Goal: Information Seeking & Learning: Learn about a topic

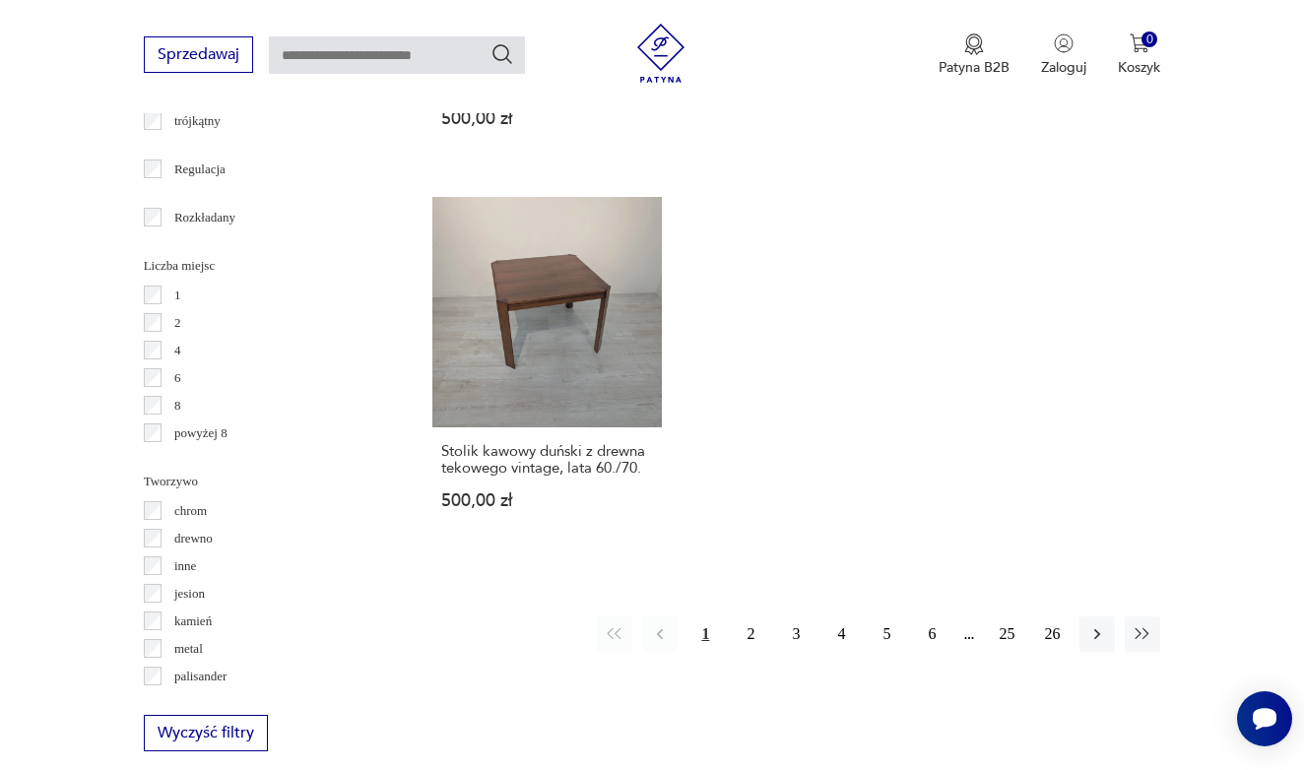
scroll to position [2746, 0]
click at [746, 646] on button "2" at bounding box center [750, 633] width 35 height 35
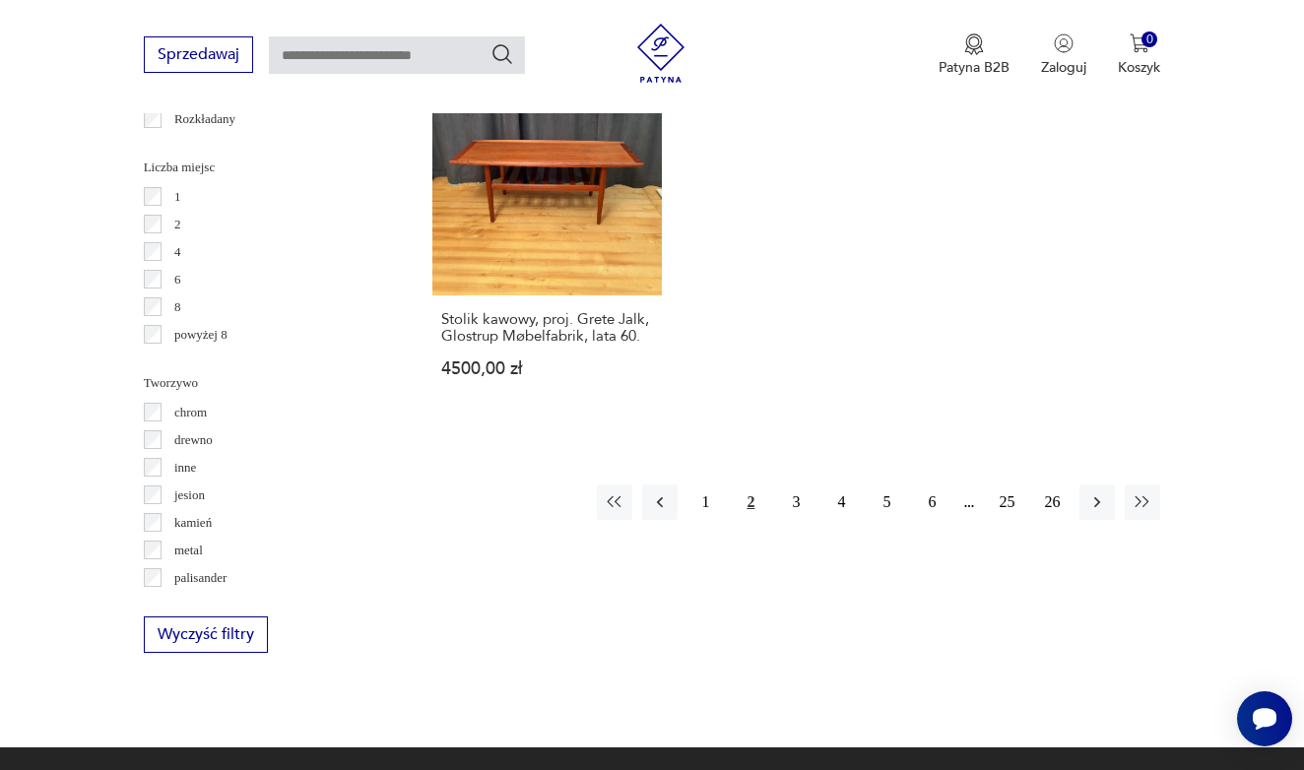
scroll to position [2866, 0]
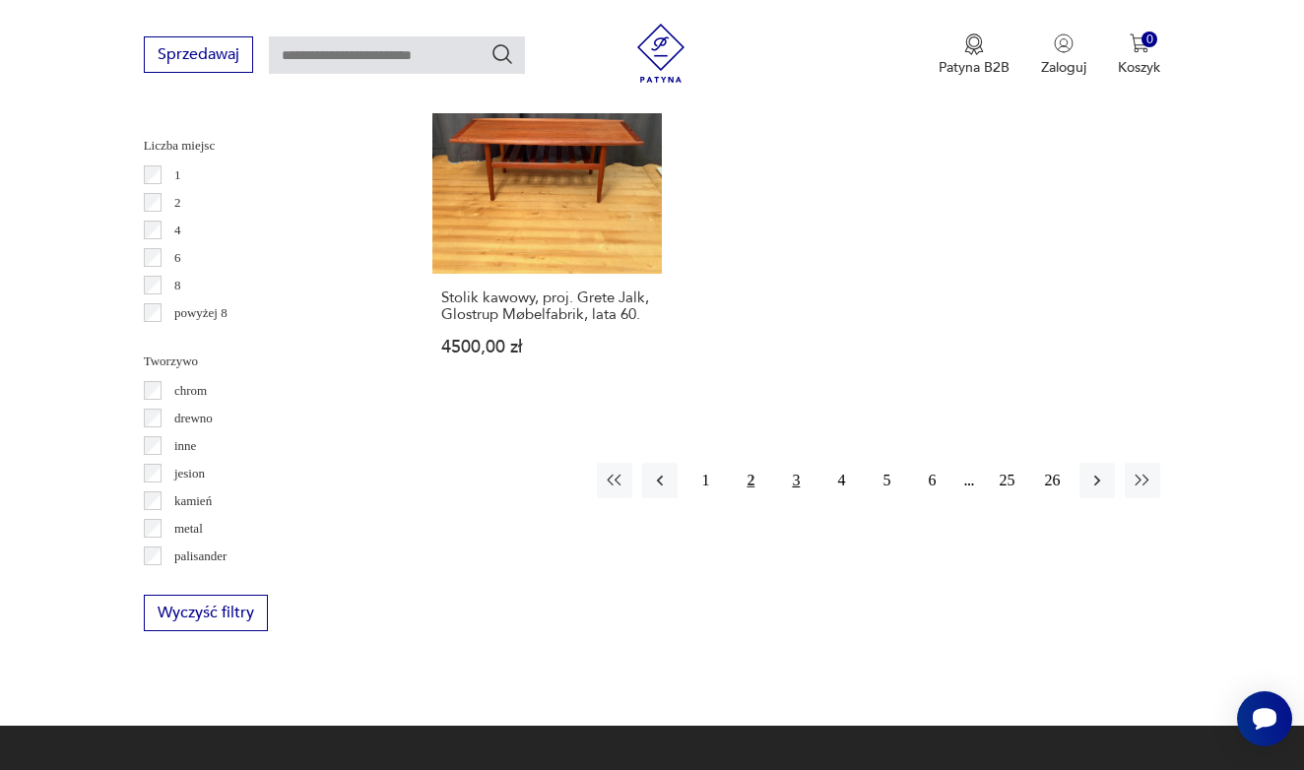
click at [795, 498] on button "3" at bounding box center [795, 480] width 35 height 35
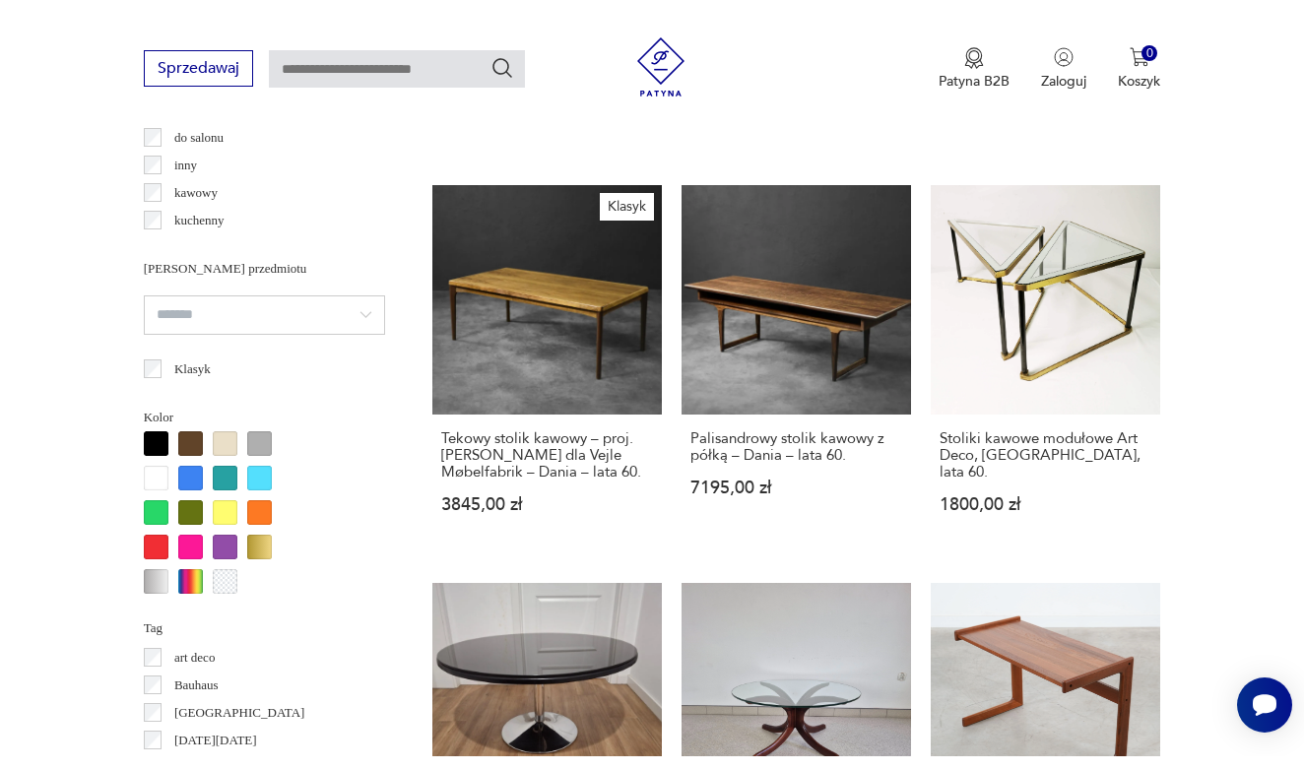
scroll to position [1705, 0]
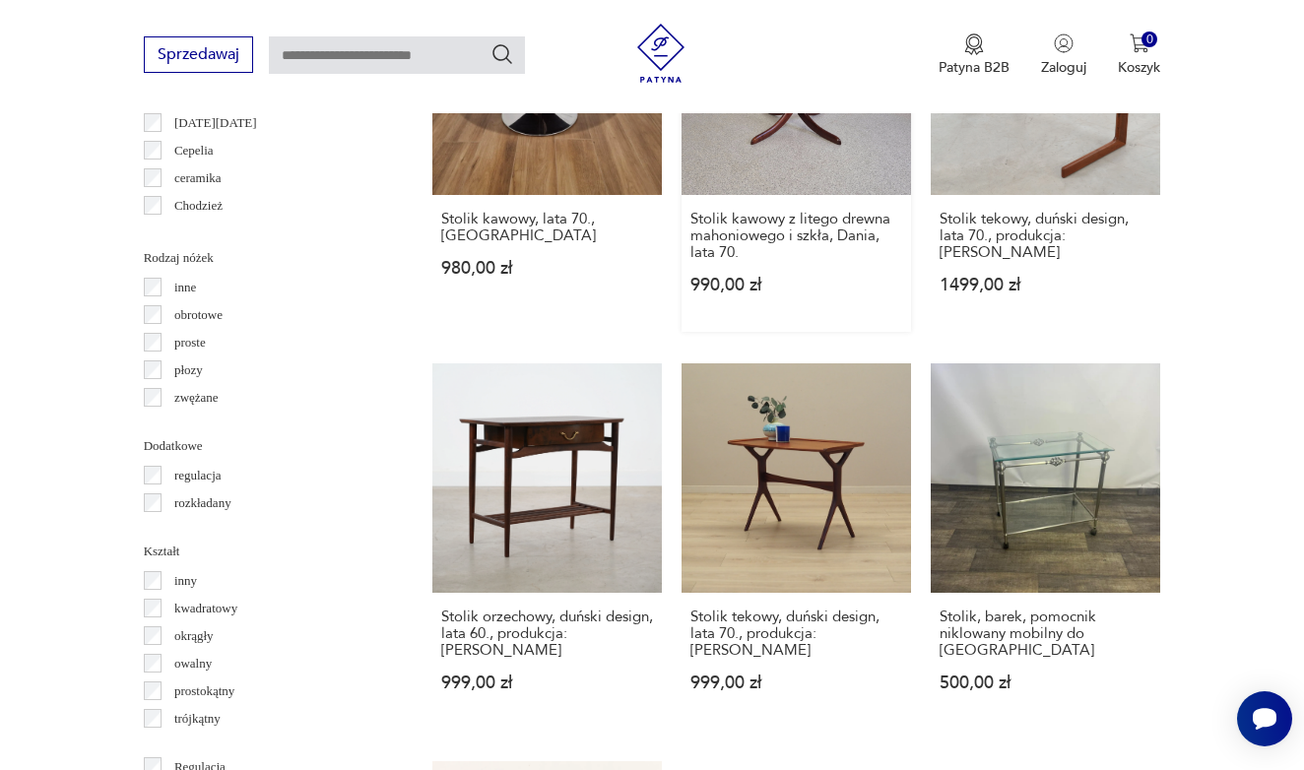
click at [681, 192] on link "Stolik kawowy z litego drewna mahoniowego i szkła, Dania, lata 70. 990,00 zł" at bounding box center [795, 149] width 229 height 366
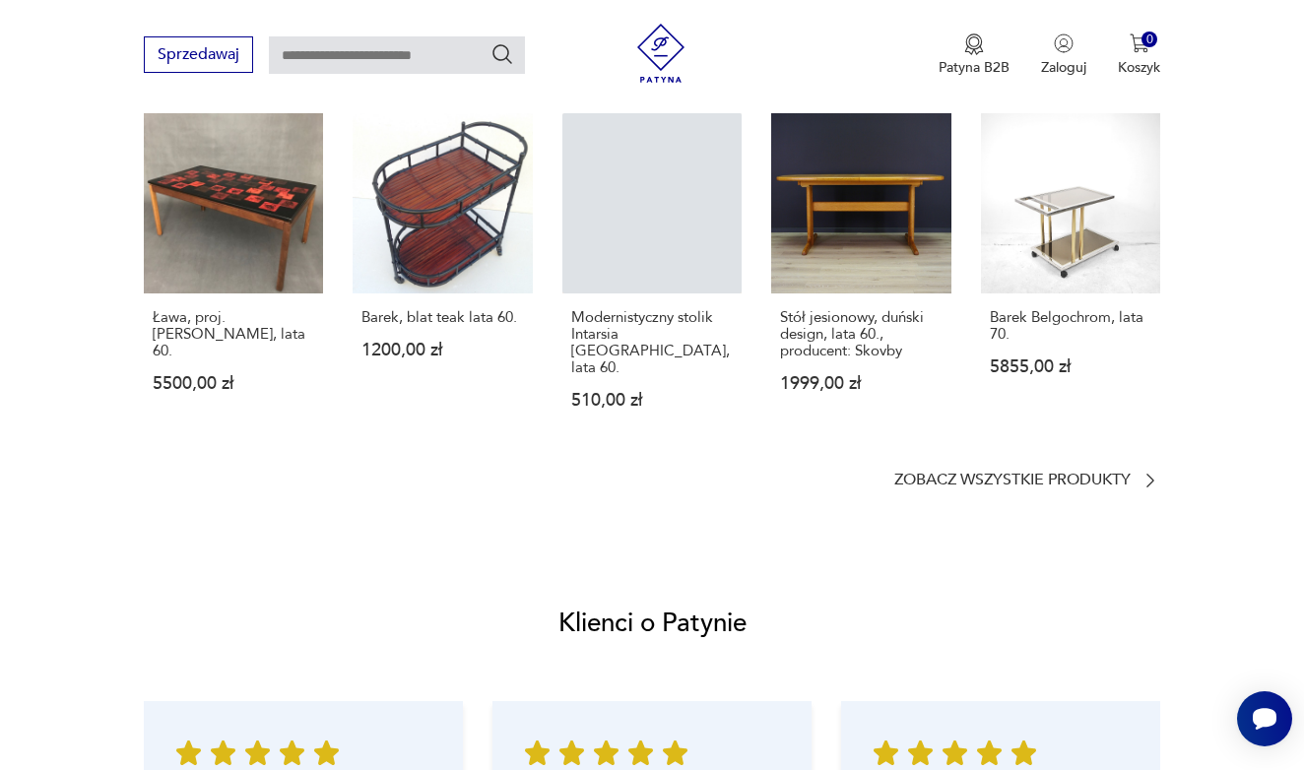
scroll to position [267, 0]
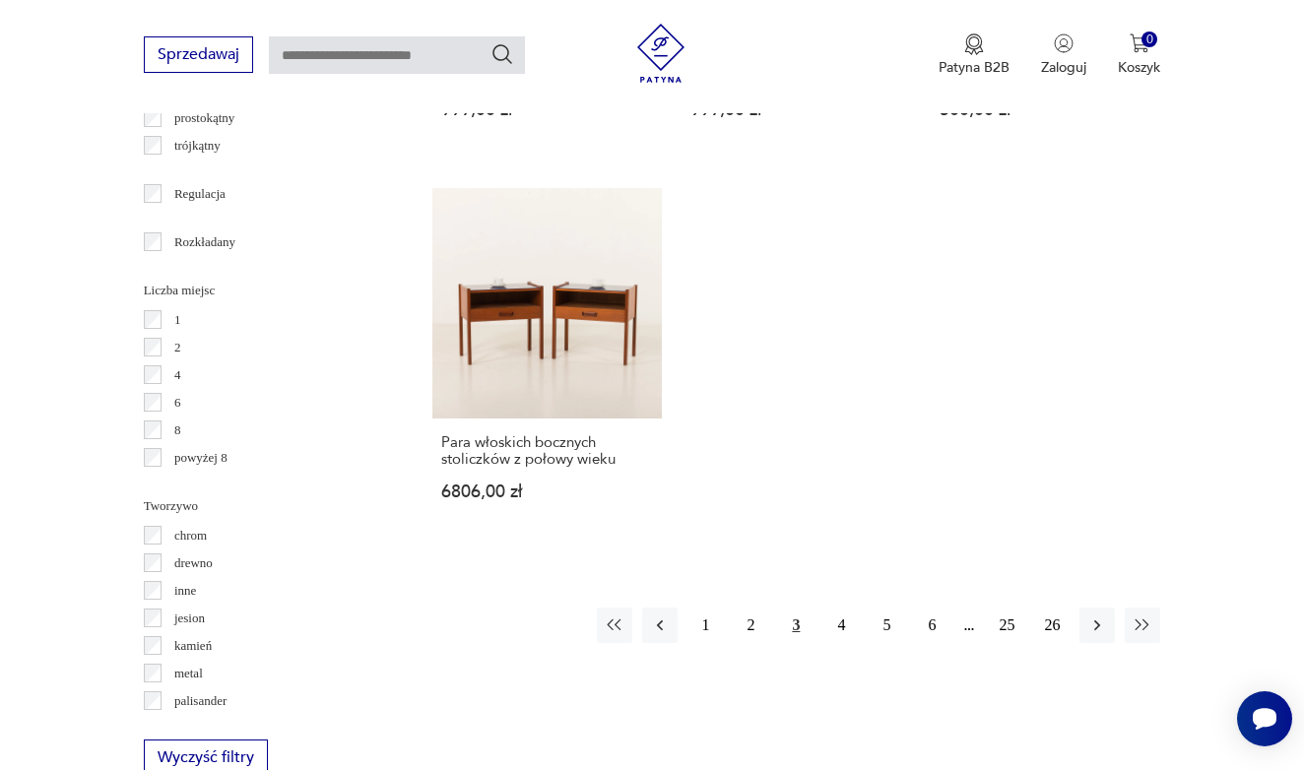
scroll to position [2862, 0]
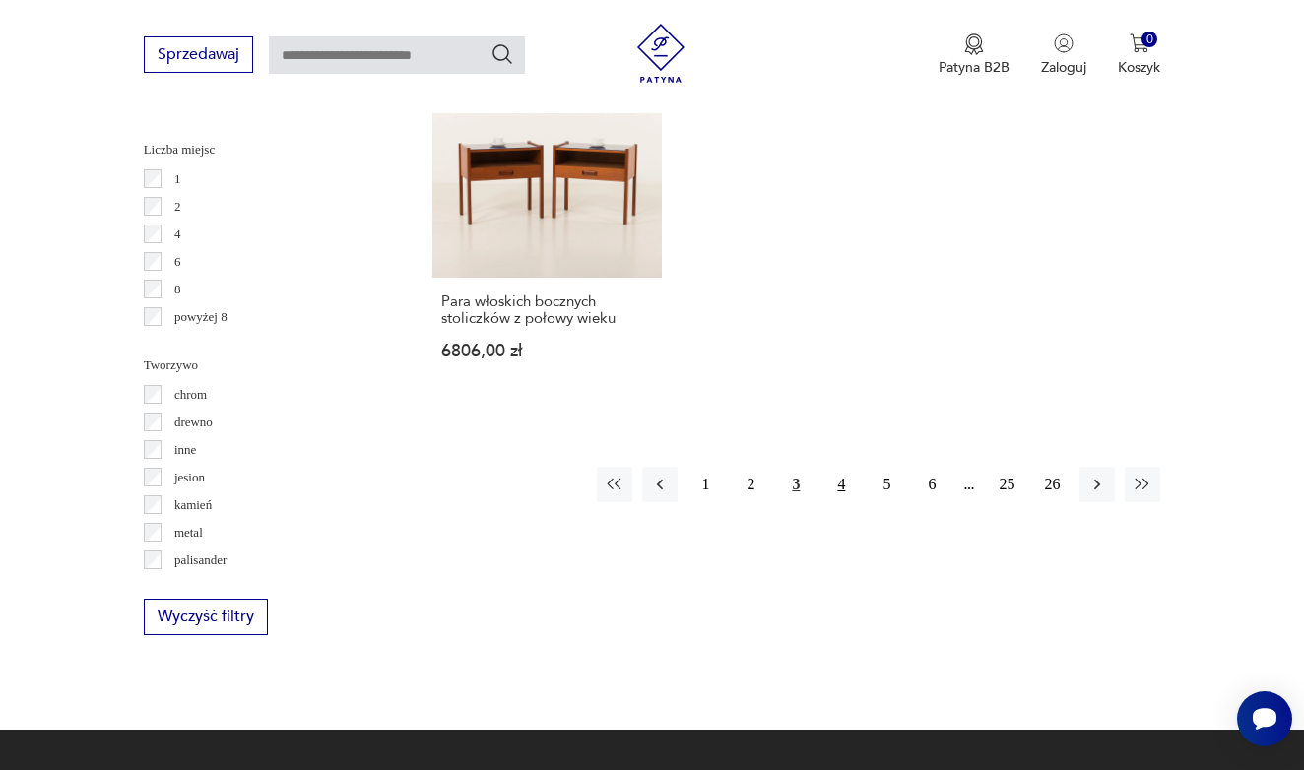
click at [849, 502] on button "4" at bounding box center [840, 484] width 35 height 35
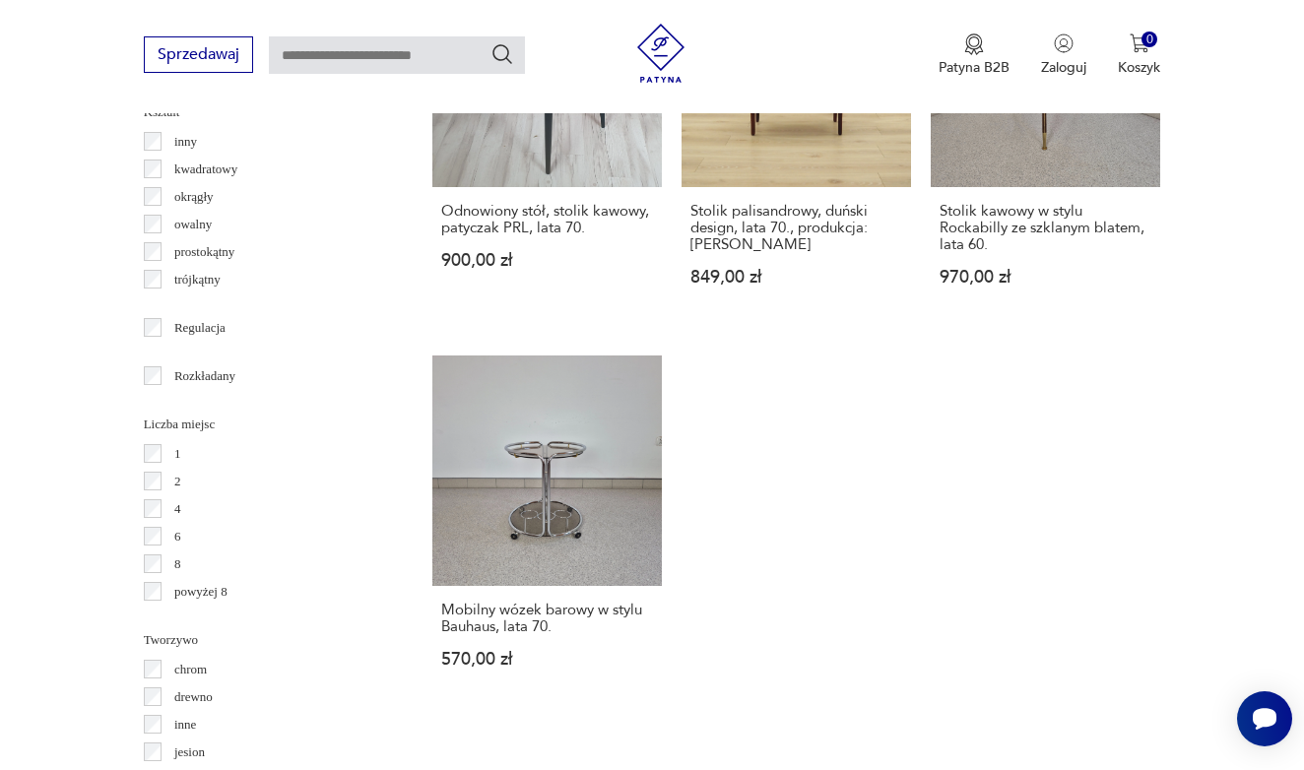
scroll to position [2624, 0]
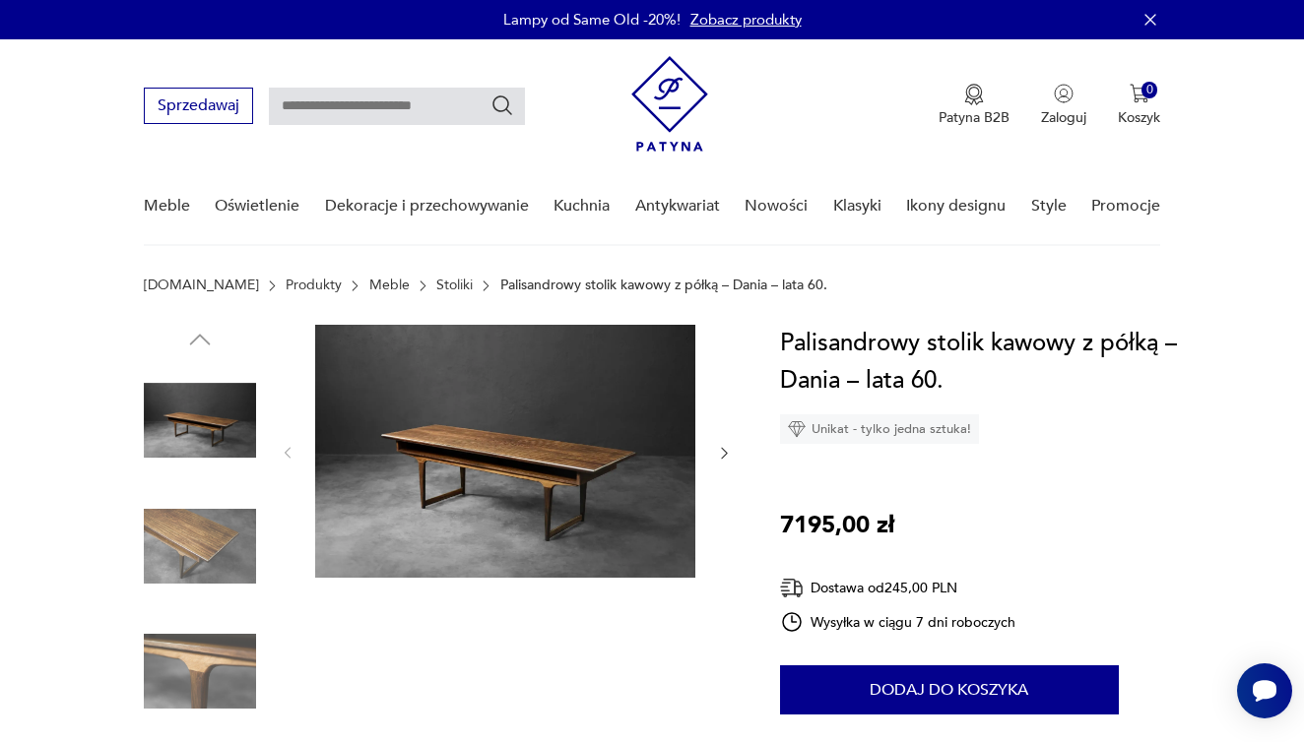
click at [223, 524] on img at bounding box center [200, 546] width 112 height 112
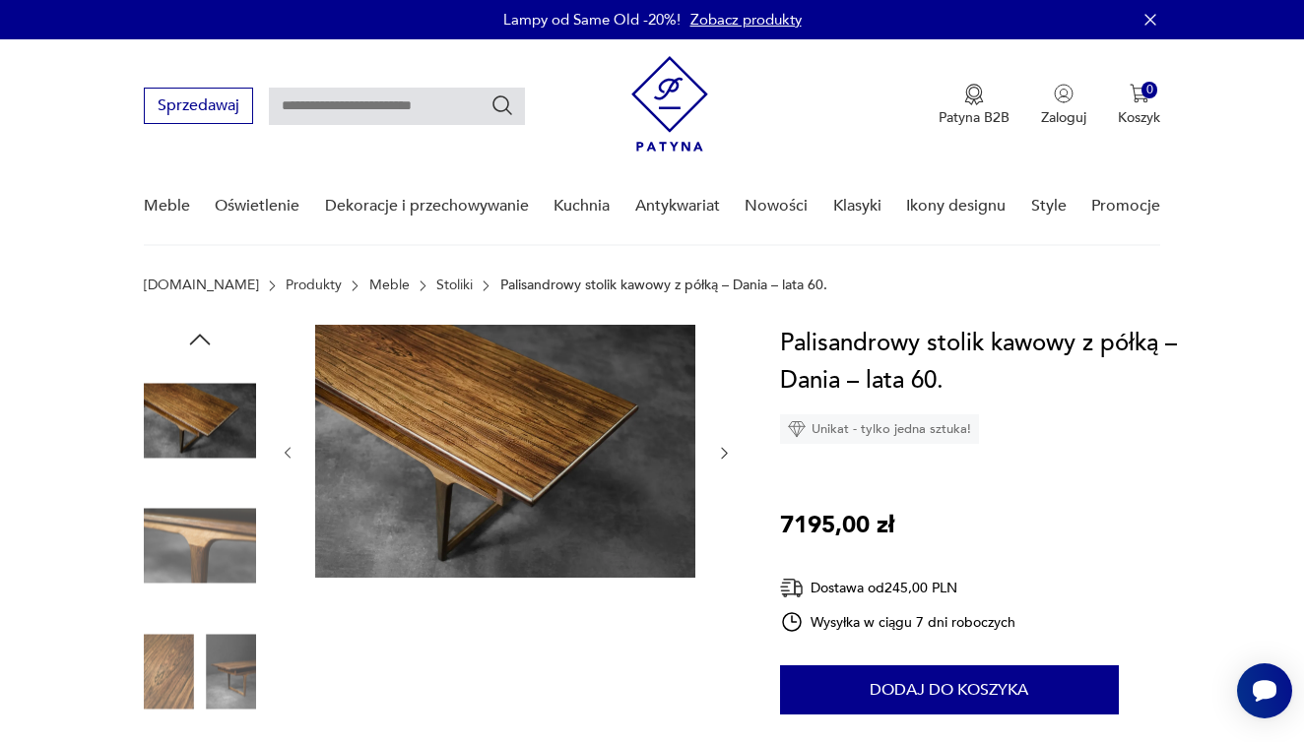
click at [206, 433] on img at bounding box center [200, 420] width 112 height 112
